Goal: Navigation & Orientation: Find specific page/section

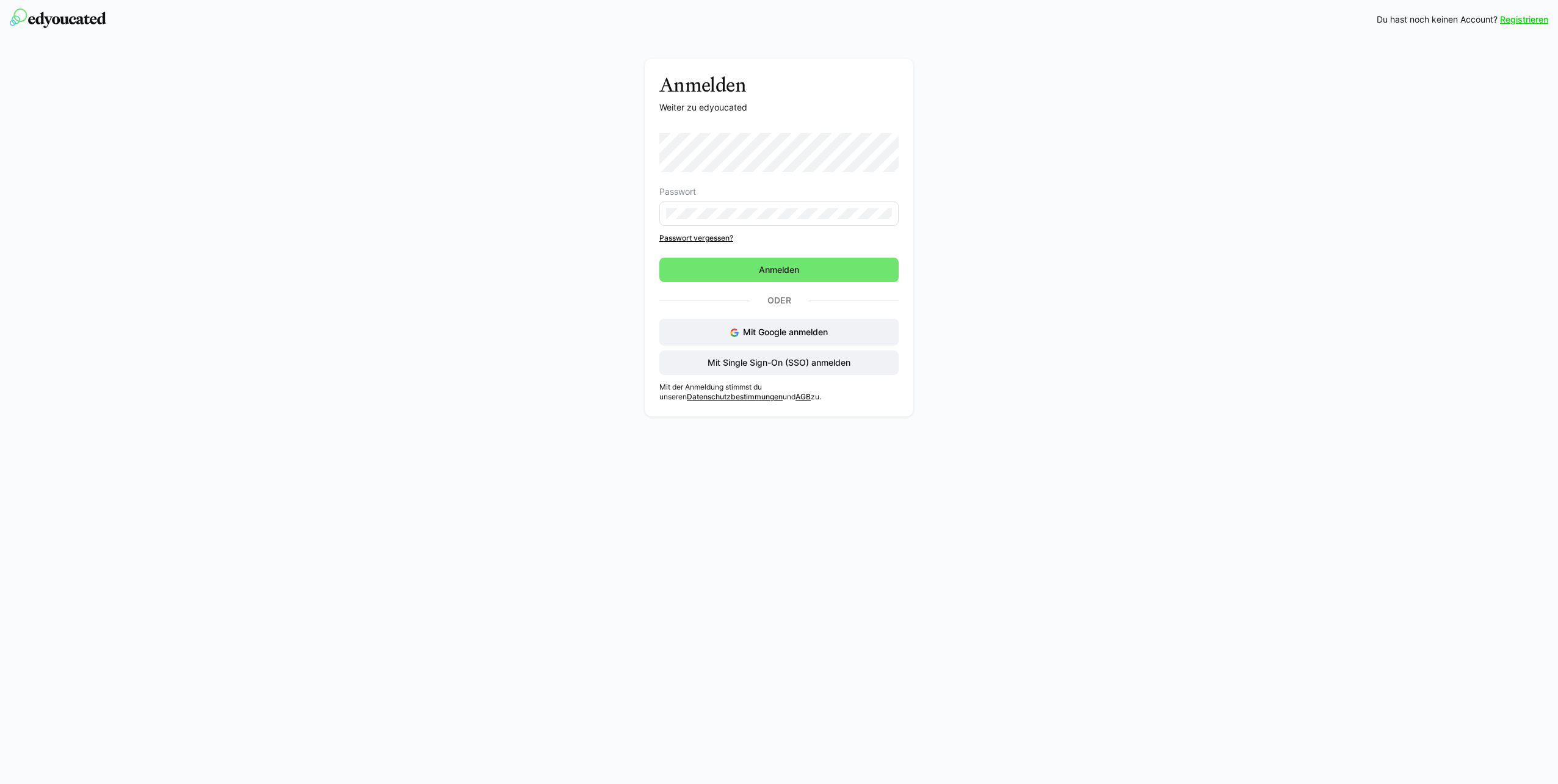
click at [789, 178] on form "Passwort" at bounding box center [779, 180] width 240 height 93
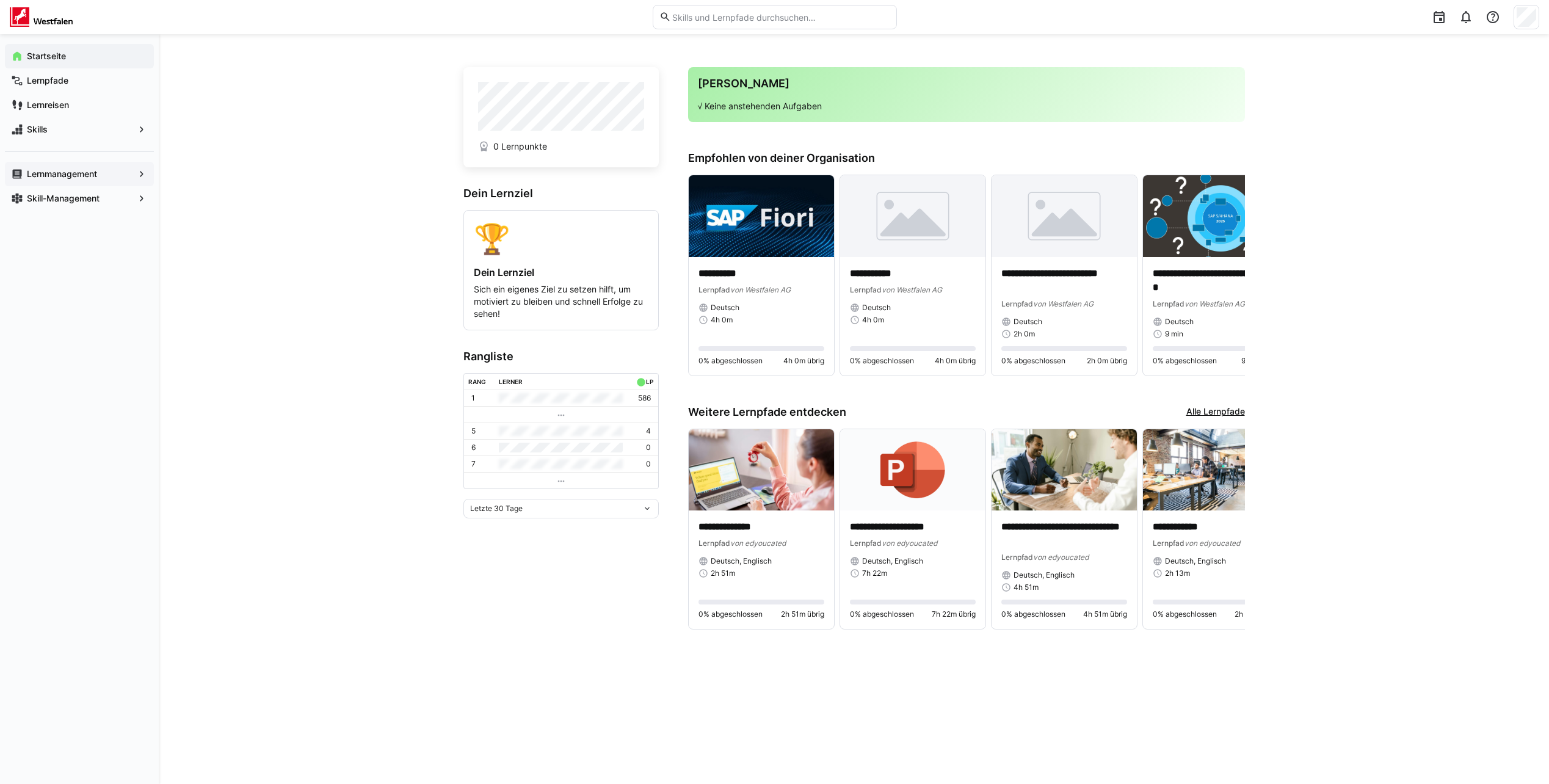
click at [60, 184] on div "Lernmanagement" at bounding box center [79, 174] width 149 height 24
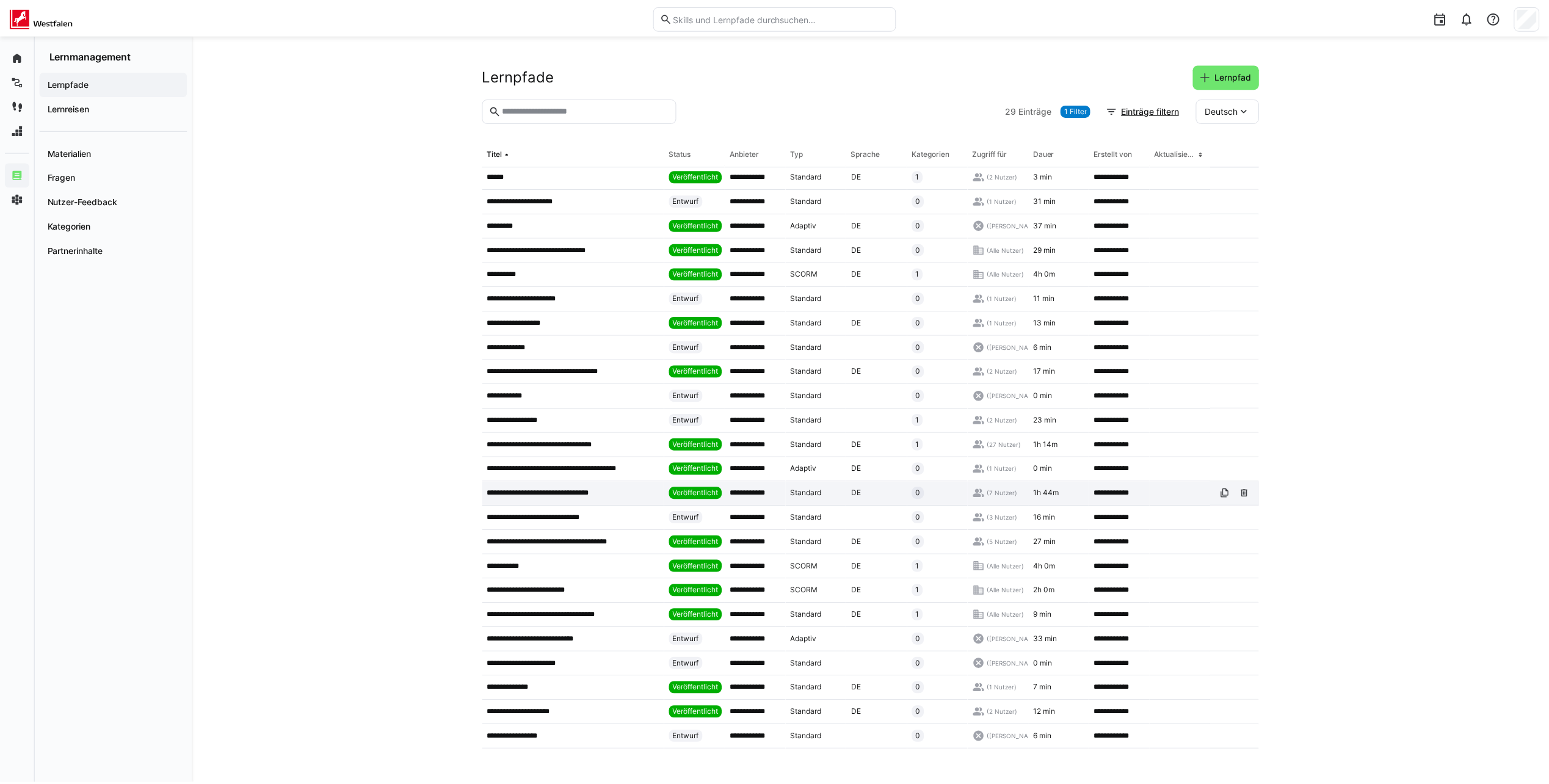
scroll to position [126, 0]
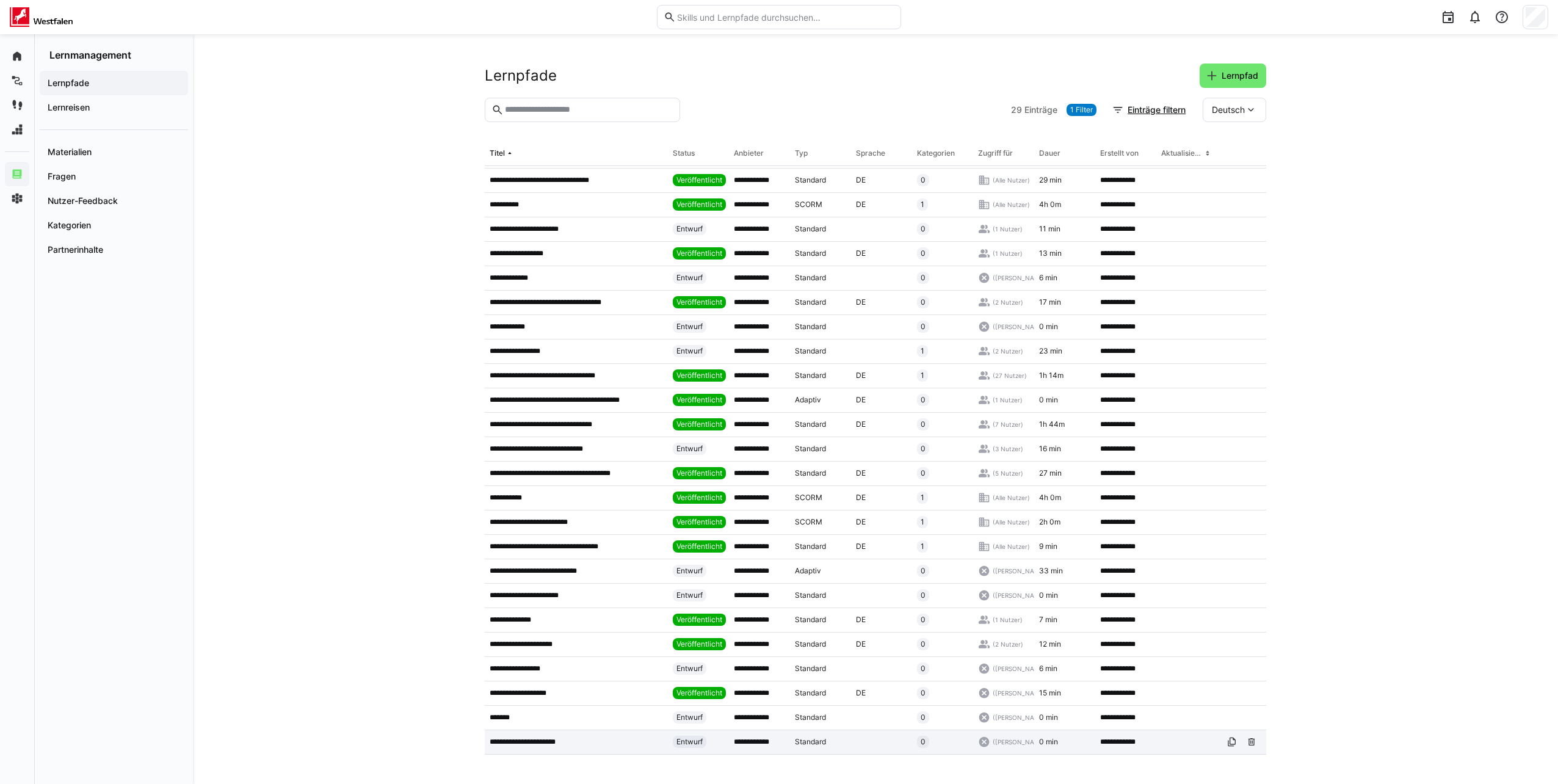
click at [563, 737] on p "**********" at bounding box center [529, 741] width 79 height 10
